Goal: Information Seeking & Learning: Learn about a topic

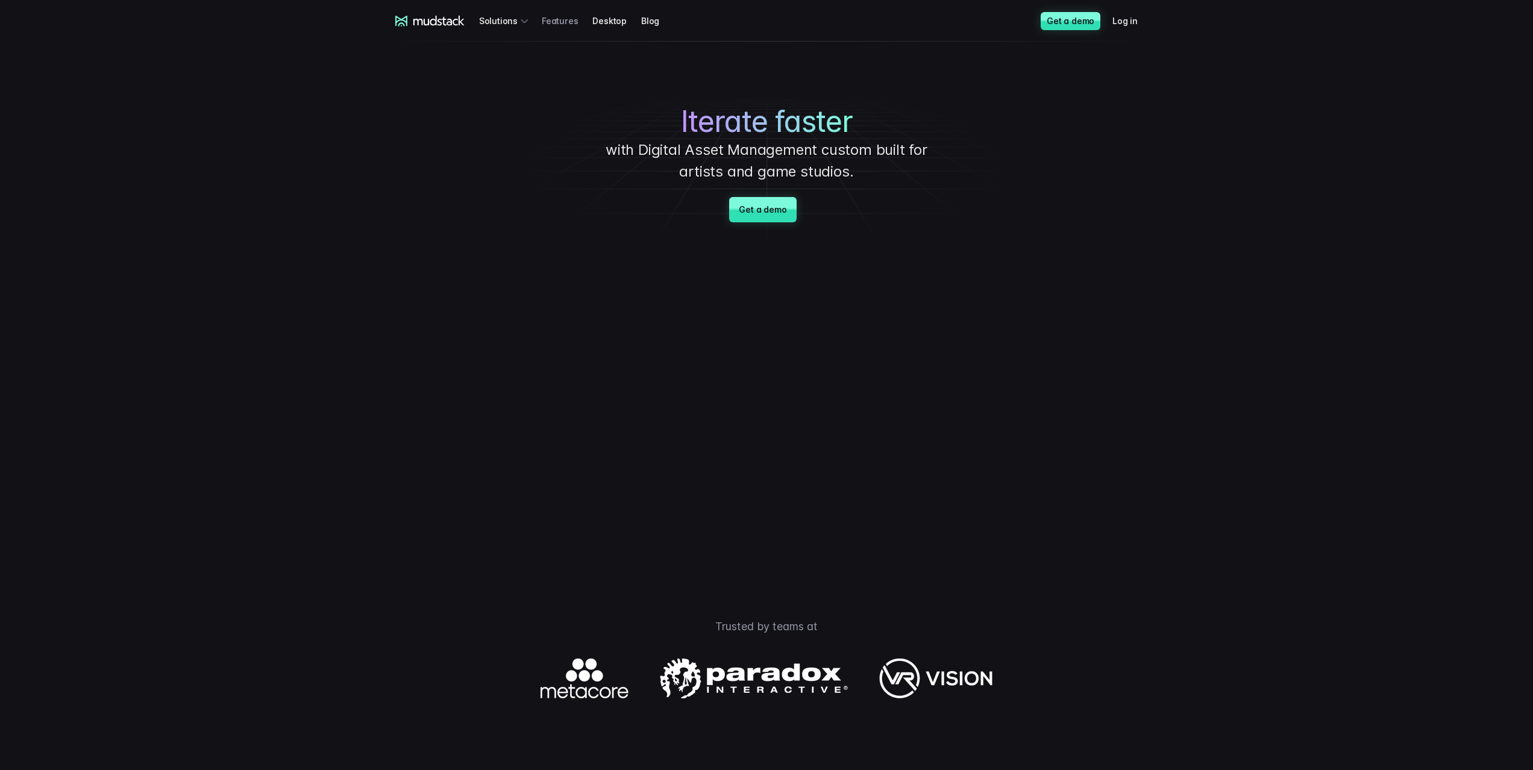
click at [573, 22] on link "Features" at bounding box center [567, 21] width 51 height 22
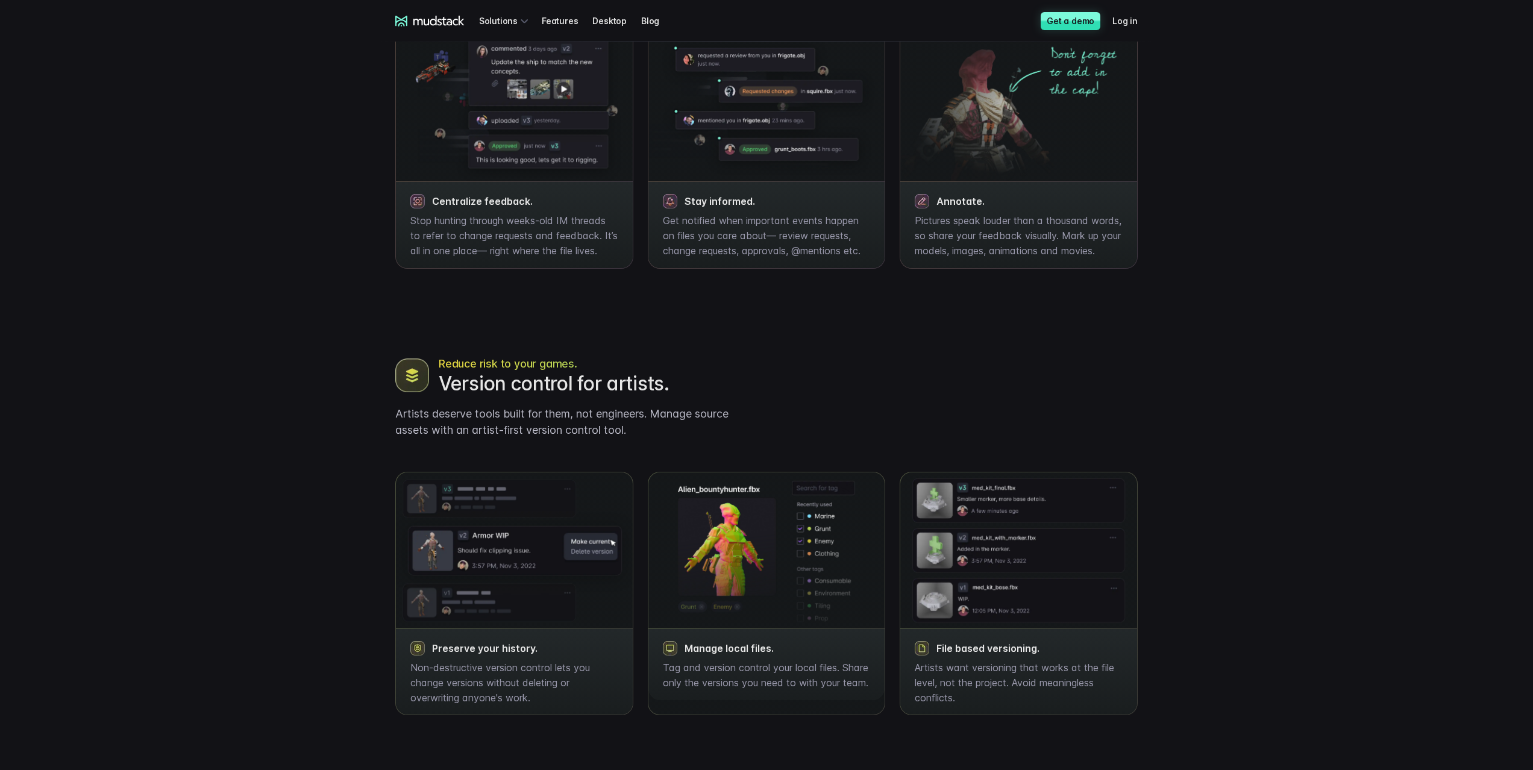
scroll to position [723, 0]
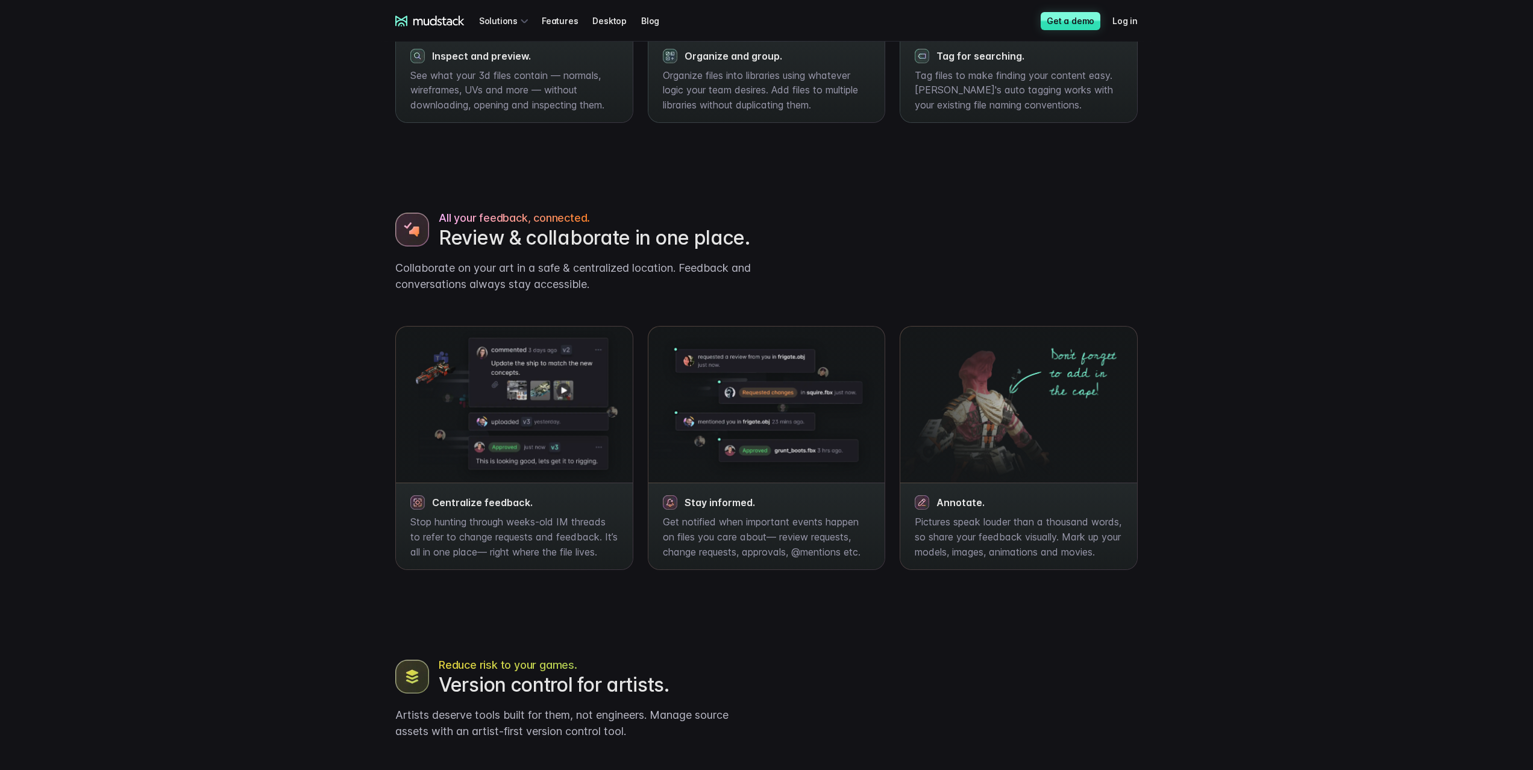
click at [972, 421] on img at bounding box center [1018, 405] width 237 height 156
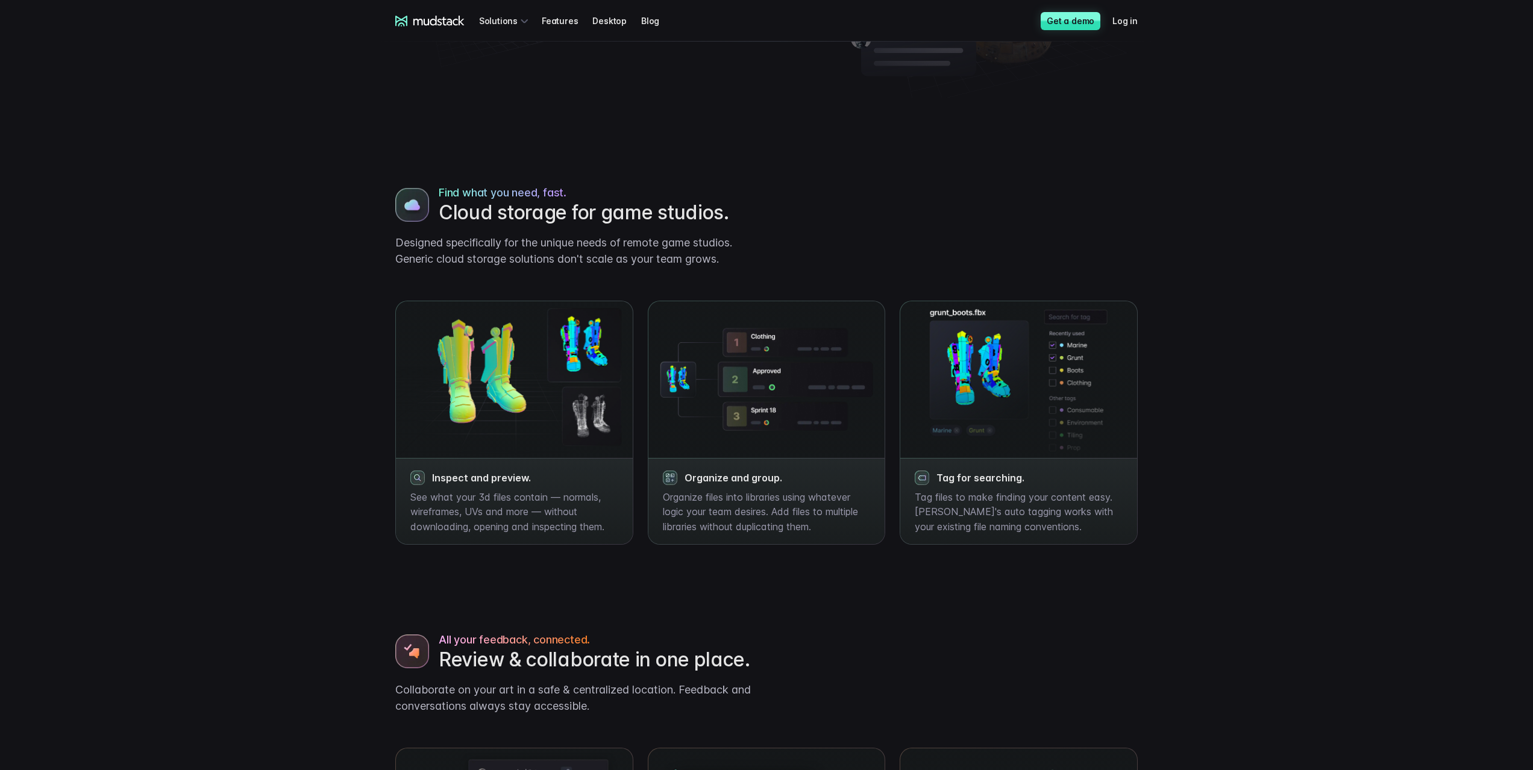
scroll to position [0, 0]
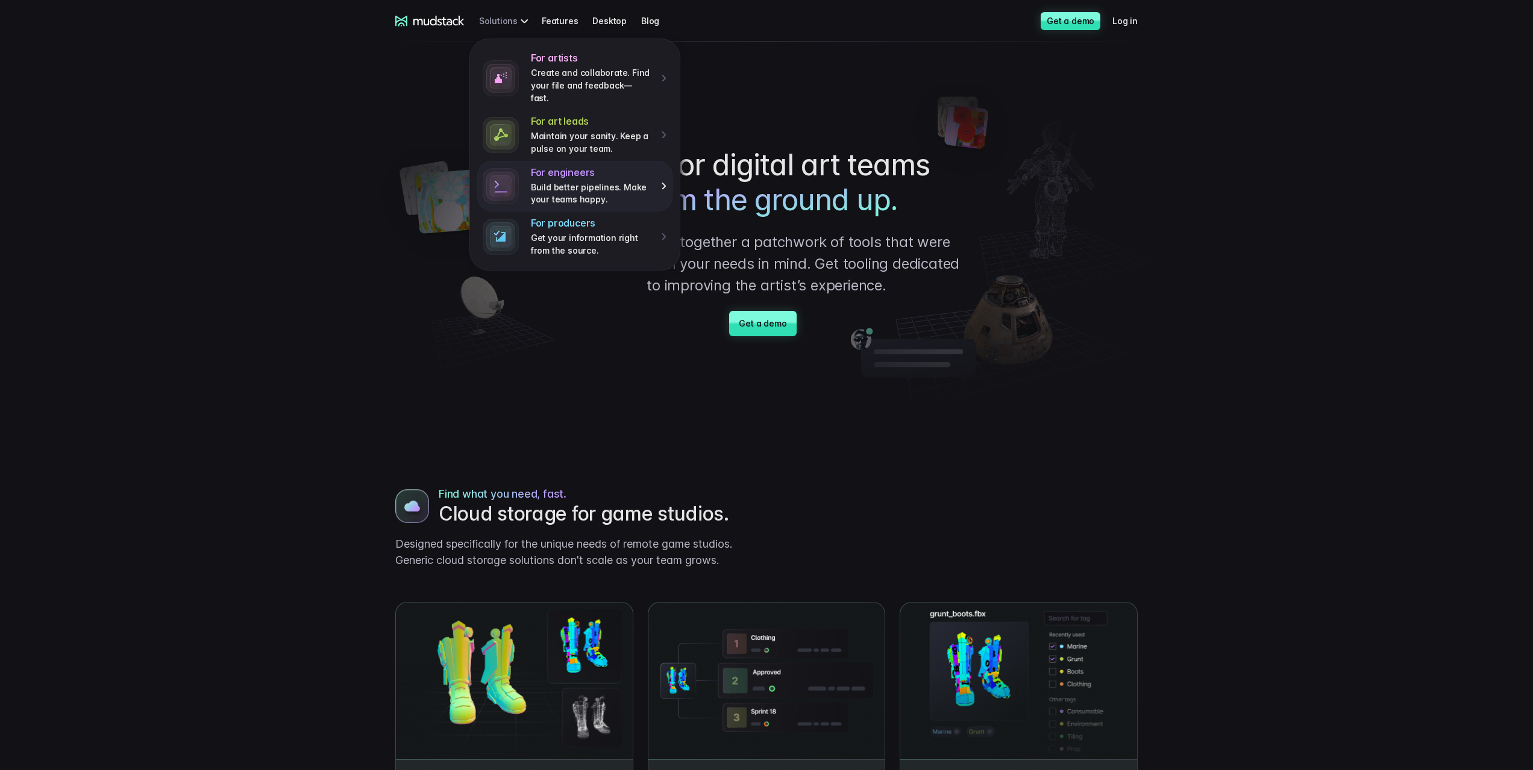
click at [610, 181] on p "Build better pipelines. Make your teams happy." at bounding box center [592, 193] width 122 height 25
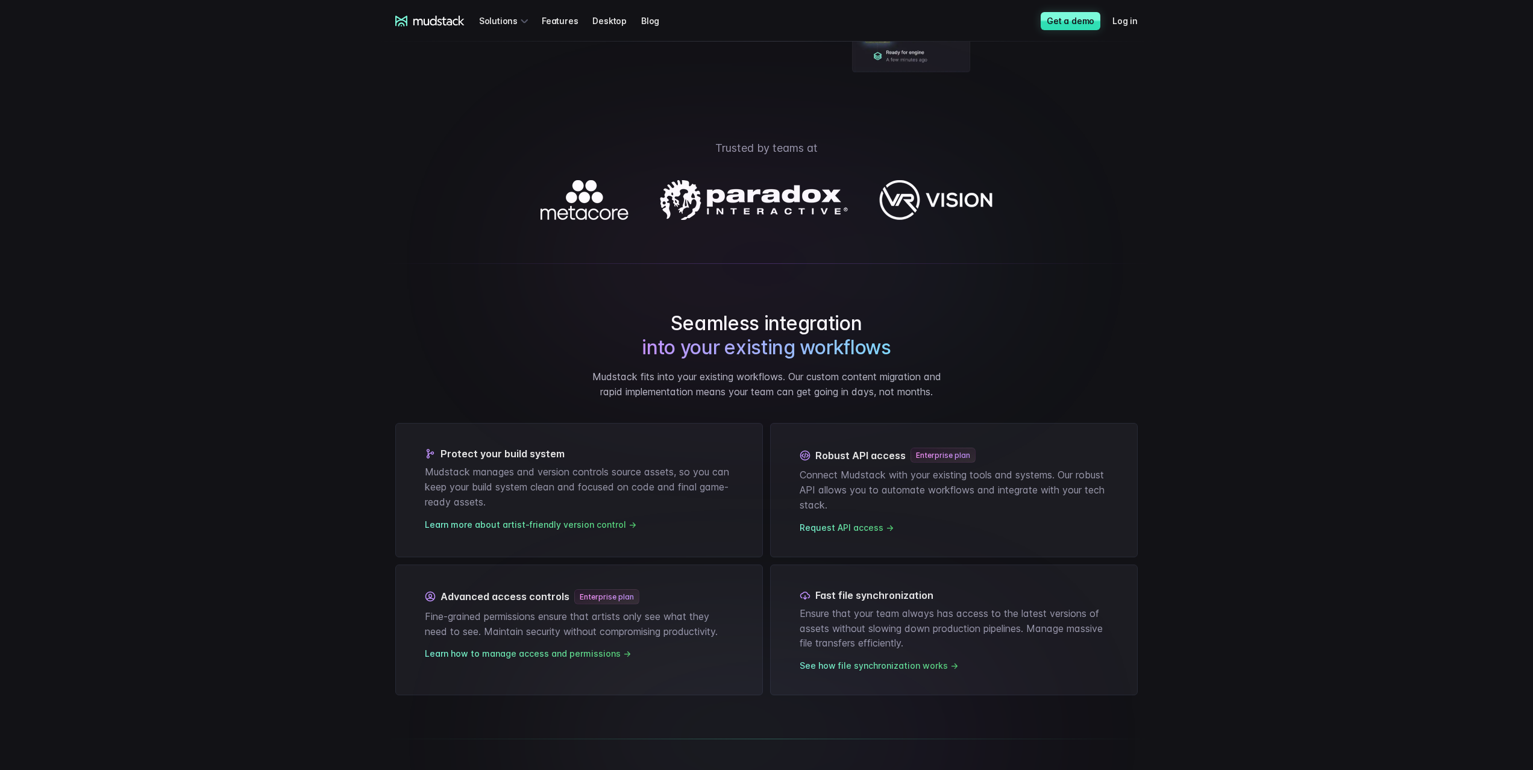
scroll to position [362, 0]
